Goal: Task Accomplishment & Management: Use online tool/utility

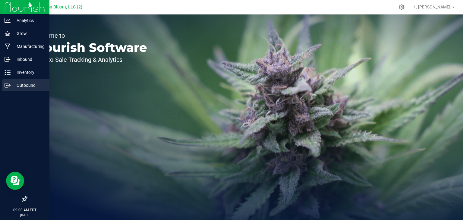
click at [11, 83] on p "Outbound" at bounding box center [29, 85] width 36 height 7
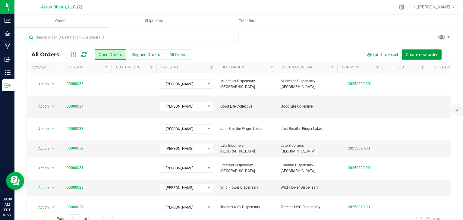
click at [426, 52] on span "Create new order" at bounding box center [422, 54] width 32 height 5
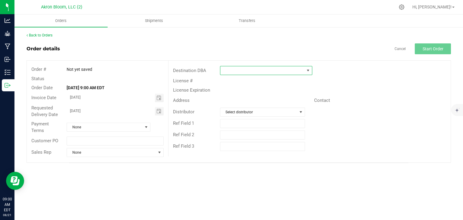
click at [309, 69] on span at bounding box center [308, 70] width 5 height 5
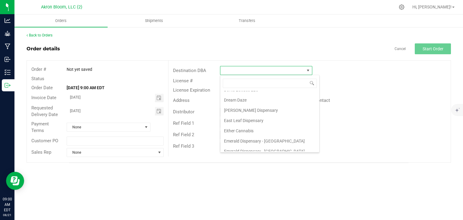
scroll to position [134, 0]
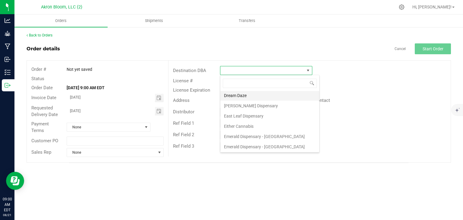
click at [245, 92] on li "Dream Daze" at bounding box center [270, 96] width 99 height 10
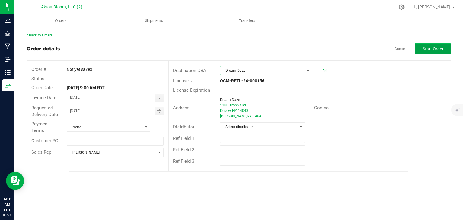
click at [429, 47] on span "Start Order" at bounding box center [433, 48] width 21 height 5
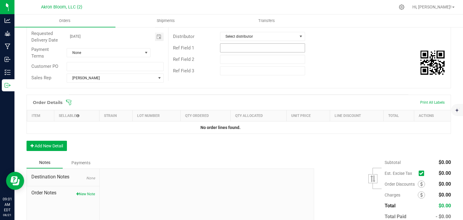
scroll to position [91, 0]
click at [44, 146] on button "Add New Detail" at bounding box center [47, 146] width 40 height 10
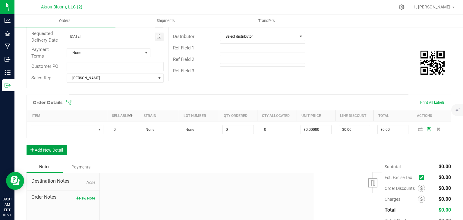
click at [38, 148] on button "Add New Detail" at bounding box center [47, 150] width 40 height 10
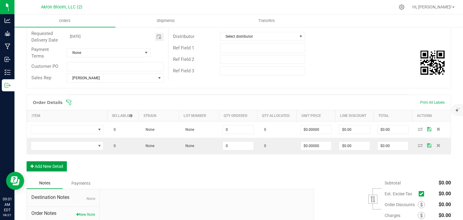
click at [39, 164] on button "Add New Detail" at bounding box center [47, 166] width 40 height 10
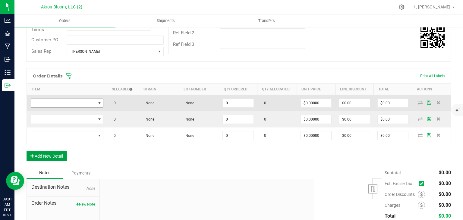
scroll to position [119, 0]
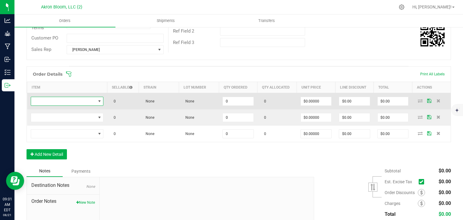
click at [101, 100] on span "NO DATA FOUND" at bounding box center [99, 101] width 5 height 5
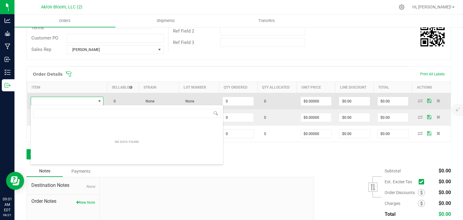
scroll to position [9, 73]
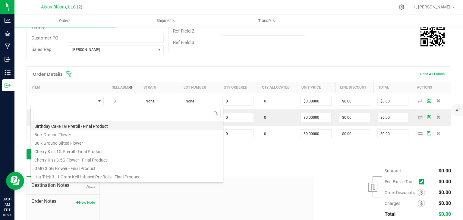
click at [110, 124] on li "Birthday Cake 1G Preroll - Final Product" at bounding box center [127, 125] width 192 height 8
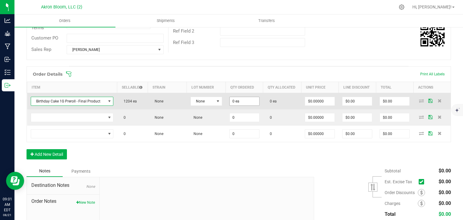
type input "0"
click at [241, 100] on input "0" at bounding box center [245, 101] width 30 height 8
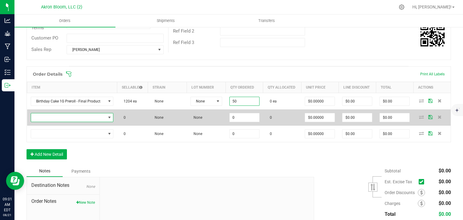
type input "50 ea"
click at [108, 116] on span "NO DATA FOUND" at bounding box center [109, 117] width 5 height 5
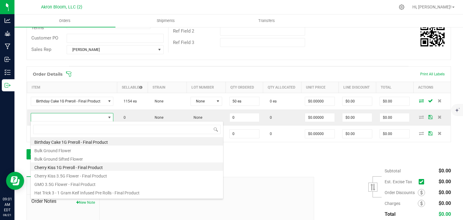
click at [98, 169] on li "Cherry Kiss 1G Preroll - Final Product" at bounding box center [127, 167] width 192 height 8
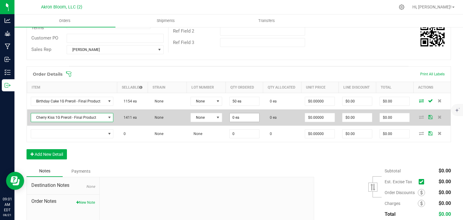
type input "0"
click at [238, 117] on input "0" at bounding box center [245, 117] width 30 height 8
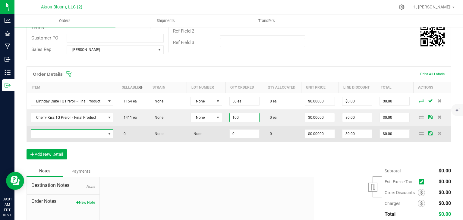
type input "100 ea"
click at [108, 132] on span "NO DATA FOUND" at bounding box center [109, 134] width 5 height 5
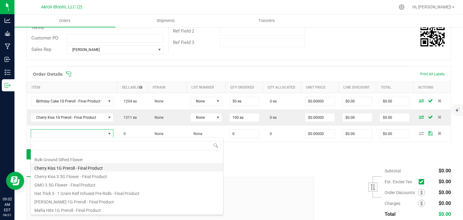
scroll to position [14, 0]
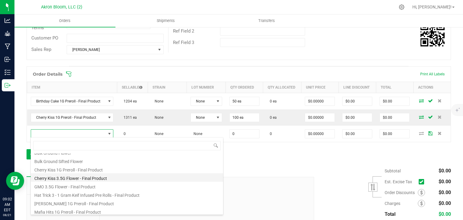
click at [84, 180] on li "Cherry Kiss 3.5G Flower - Final Product" at bounding box center [127, 177] width 192 height 8
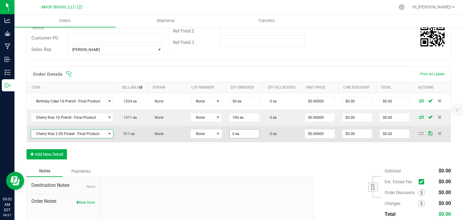
type input "0"
click at [240, 132] on input "0" at bounding box center [245, 134] width 30 height 8
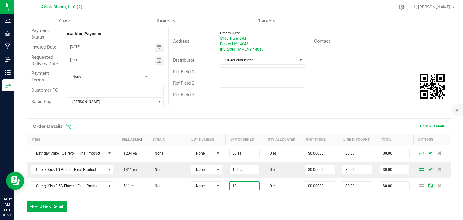
scroll to position [0, 0]
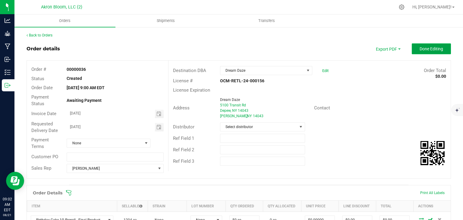
click at [435, 46] on span "Done Editing" at bounding box center [432, 48] width 24 height 5
type input "10 ea"
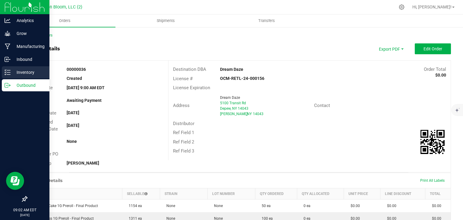
click at [23, 75] on p "Inventory" at bounding box center [29, 72] width 36 height 7
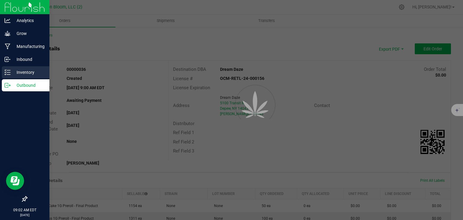
click at [21, 71] on p "Inventory" at bounding box center [29, 72] width 36 height 7
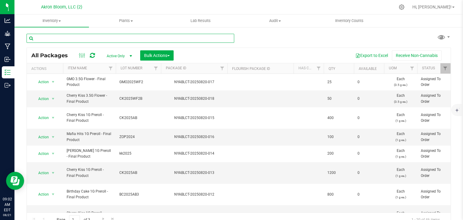
click at [46, 37] on input "text" at bounding box center [131, 38] width 208 height 9
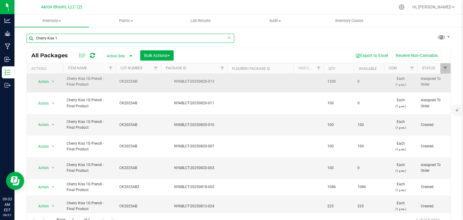
scroll to position [28, 0]
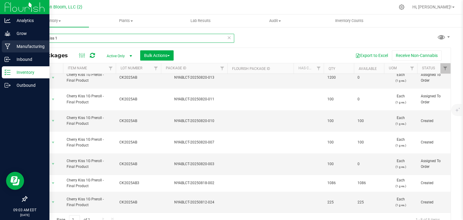
type input "Cherry Kiss 1"
click at [8, 45] on icon at bounding box center [7, 47] width 5 height 6
